Goal: Find specific page/section: Find specific page/section

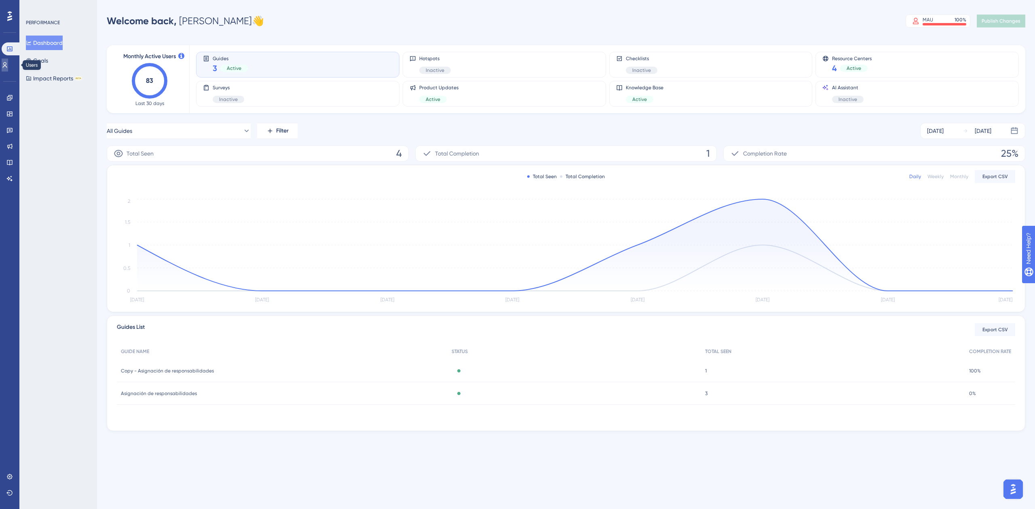
click at [8, 62] on link at bounding box center [5, 65] width 6 height 13
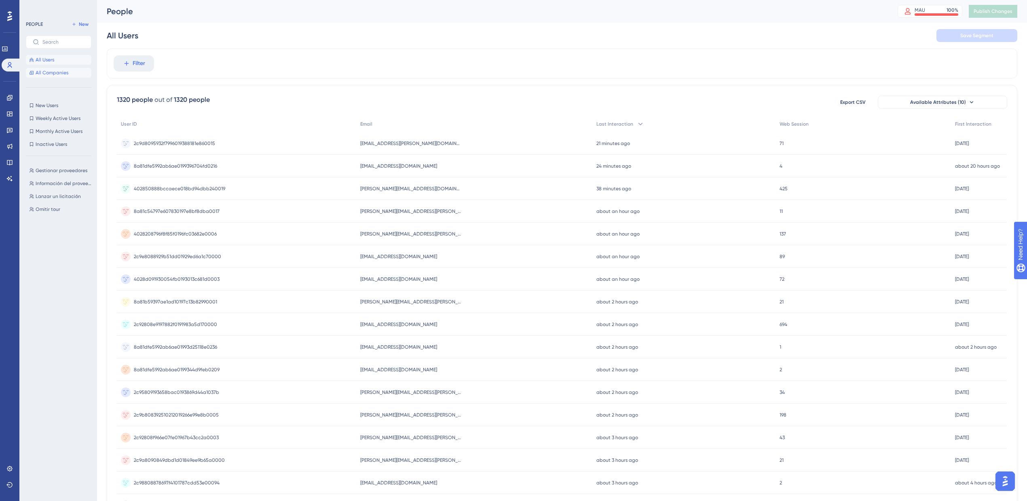
click at [65, 68] on button "All Companies" at bounding box center [58, 73] width 65 height 10
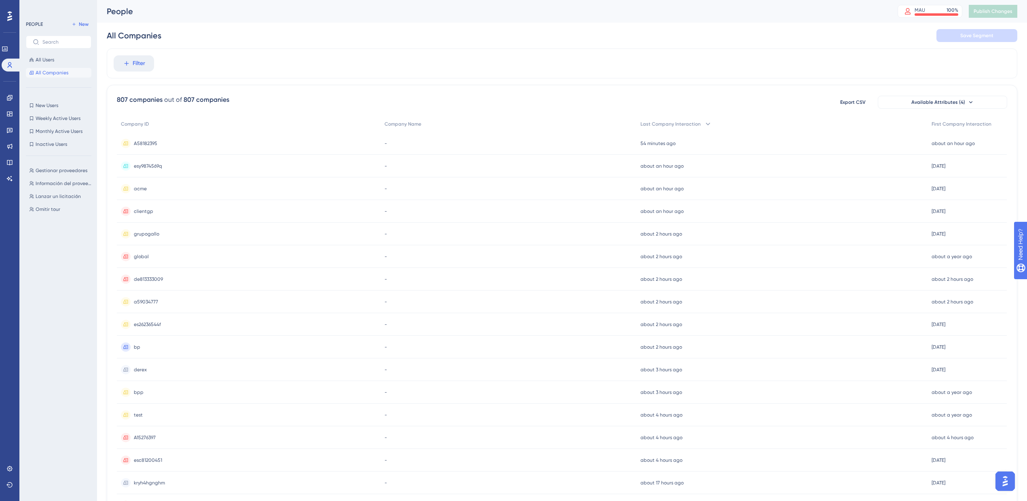
click at [145, 146] on span "A58182395" at bounding box center [145, 143] width 23 height 6
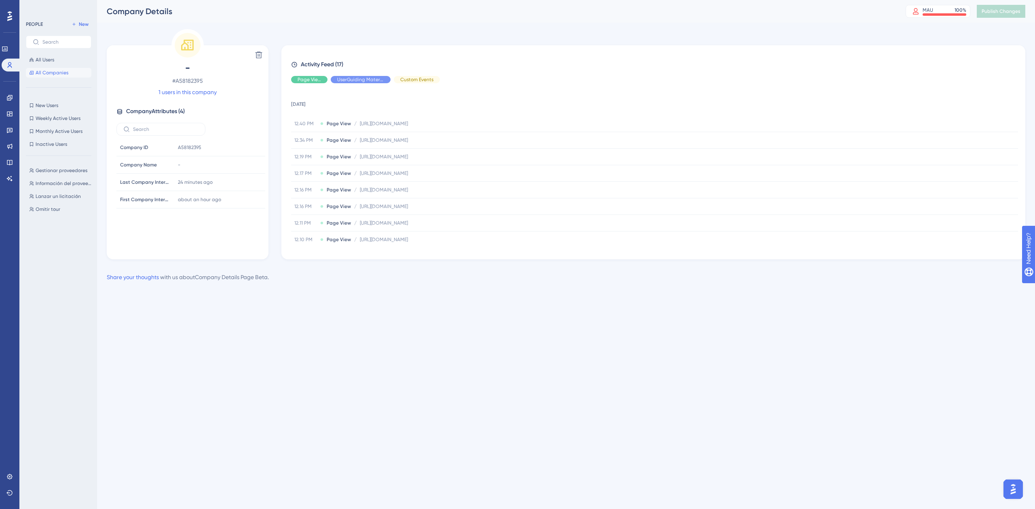
click at [73, 75] on button "All Companies" at bounding box center [58, 73] width 65 height 10
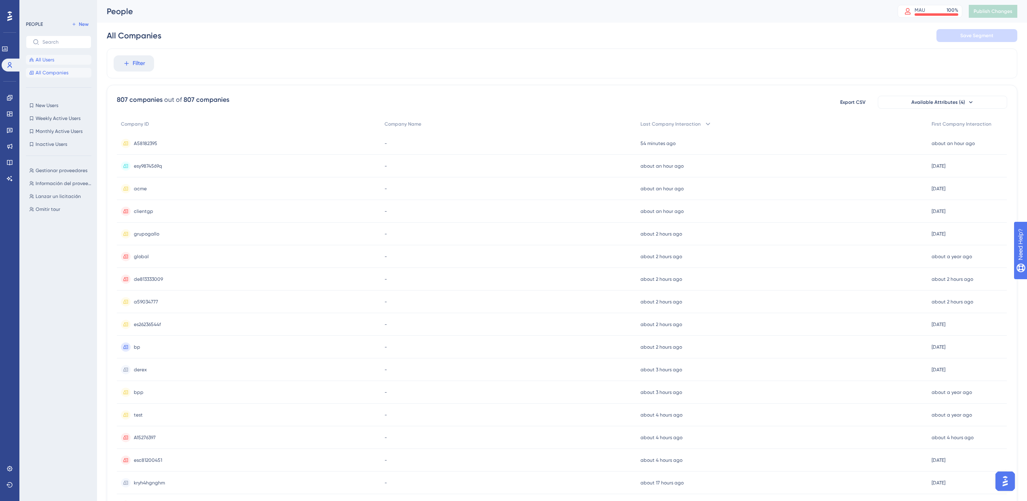
click at [57, 55] on button "All Users" at bounding box center [58, 60] width 65 height 10
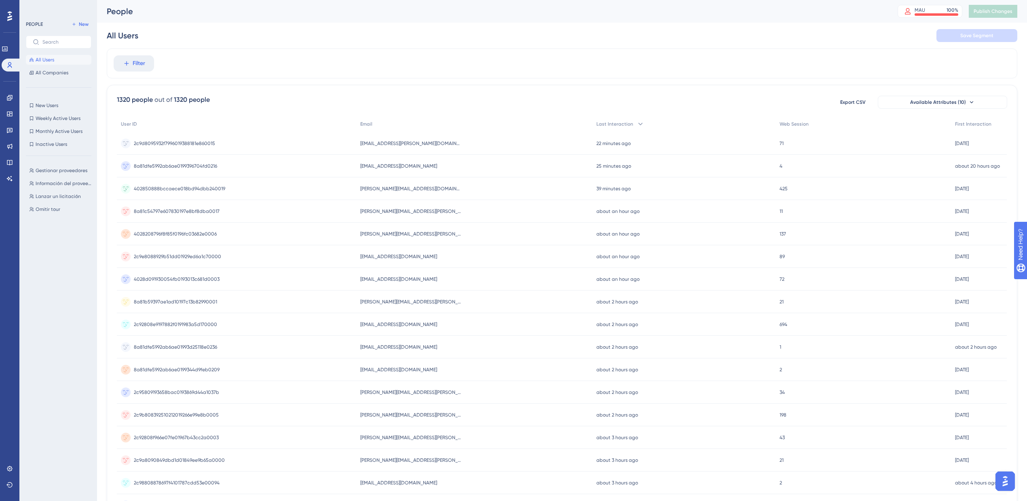
click at [7, 56] on div "Performance Users" at bounding box center [10, 56] width 16 height 29
click at [8, 50] on link at bounding box center [5, 48] width 6 height 13
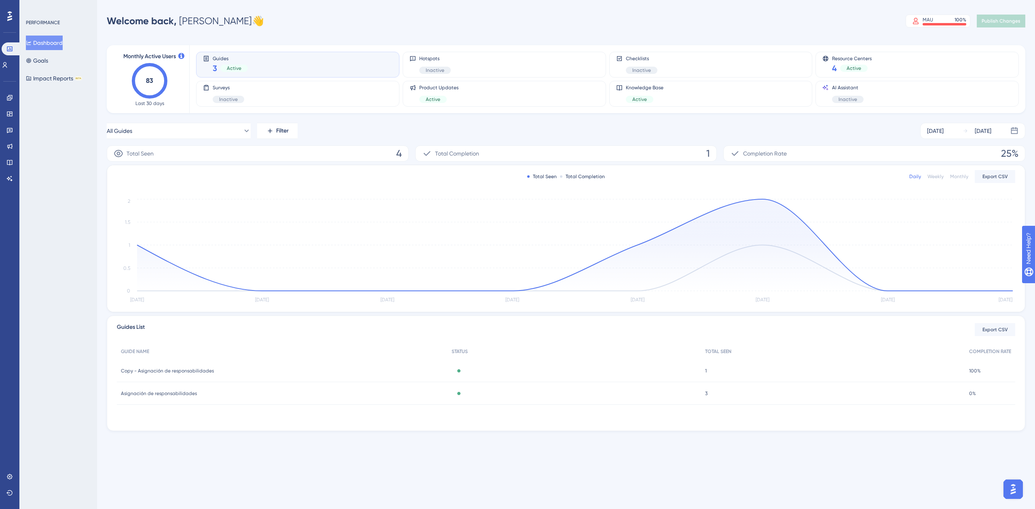
click at [164, 63] on icon "83" at bounding box center [150, 81] width 36 height 36
click at [36, 75] on button "Impact Reports BETA" at bounding box center [54, 78] width 56 height 15
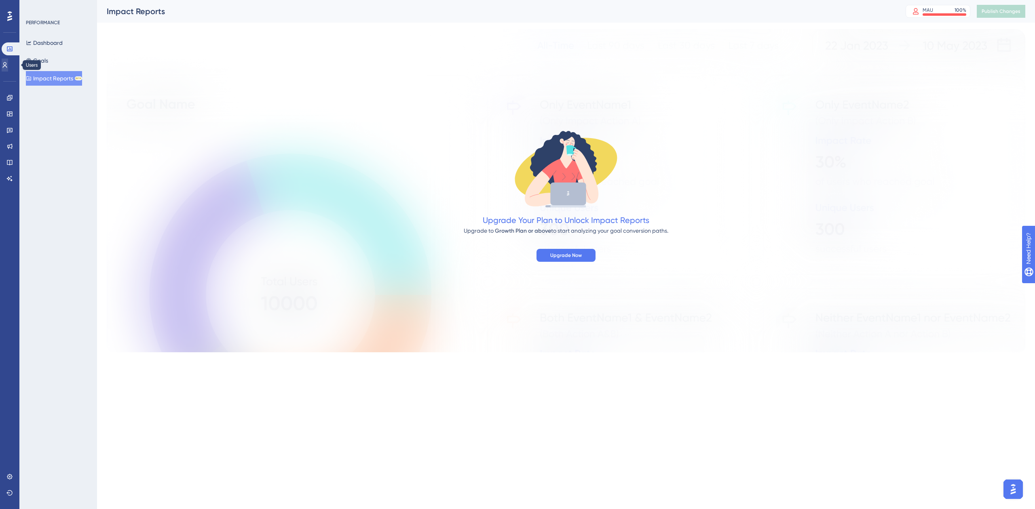
drag, startPoint x: 15, startPoint y: 59, endPoint x: 12, endPoint y: 64, distance: 6.1
click at [12, 64] on div "Users" at bounding box center [10, 65] width 16 height 13
click at [8, 65] on icon at bounding box center [5, 65] width 6 height 6
